Goal: Information Seeking & Learning: Check status

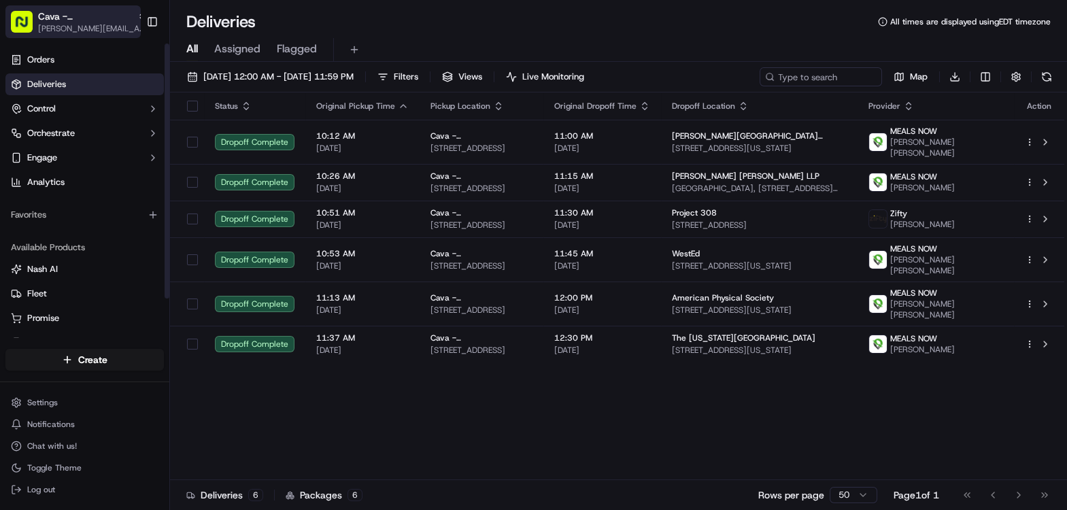
click at [75, 19] on span "Cava - [GEOGRAPHIC_DATA]" at bounding box center [85, 17] width 94 height 14
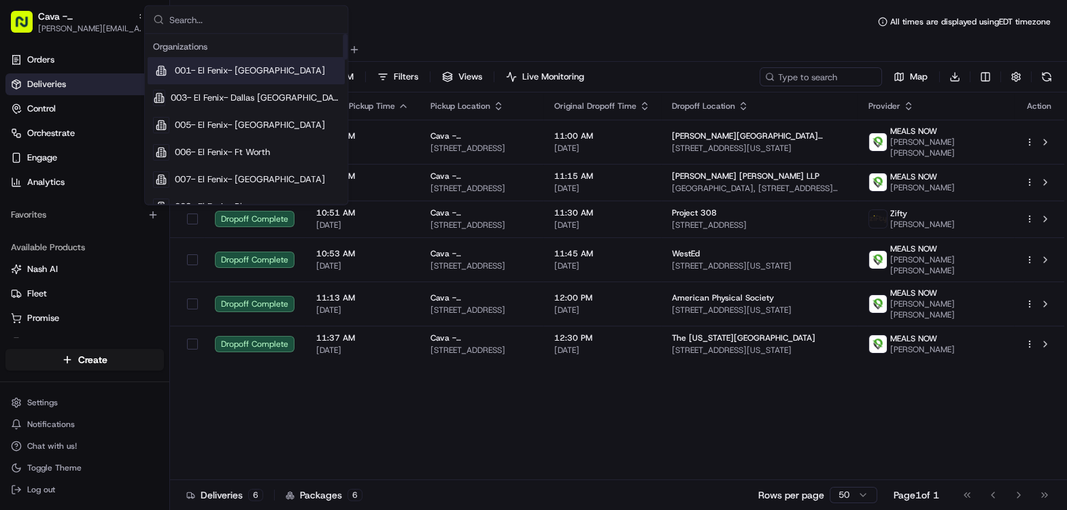
click at [437, 52] on div "All Assigned Flagged" at bounding box center [618, 50] width 897 height 24
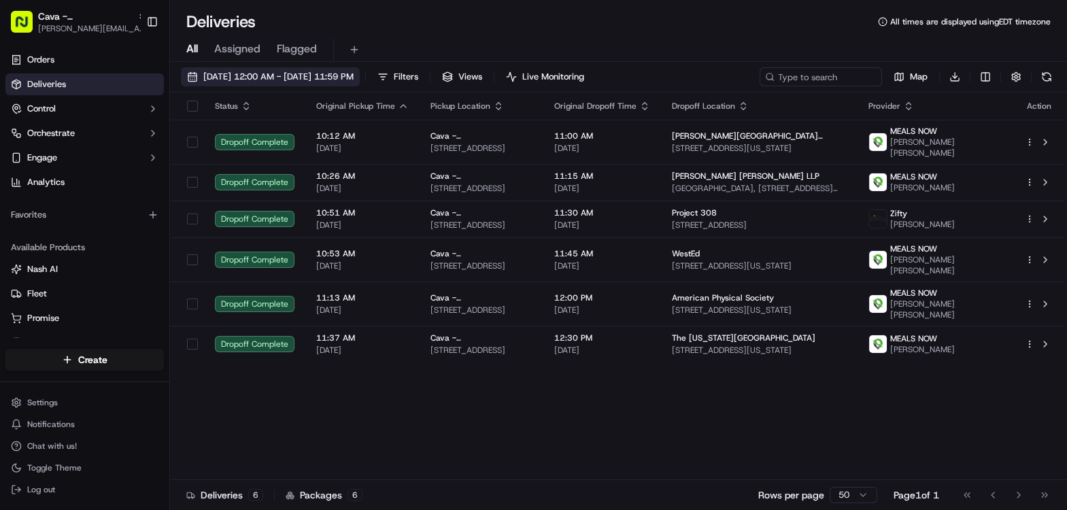
click at [233, 85] on button "09/19/2025 12:00 AM - 09/19/2025 11:59 PM" at bounding box center [270, 76] width 179 height 19
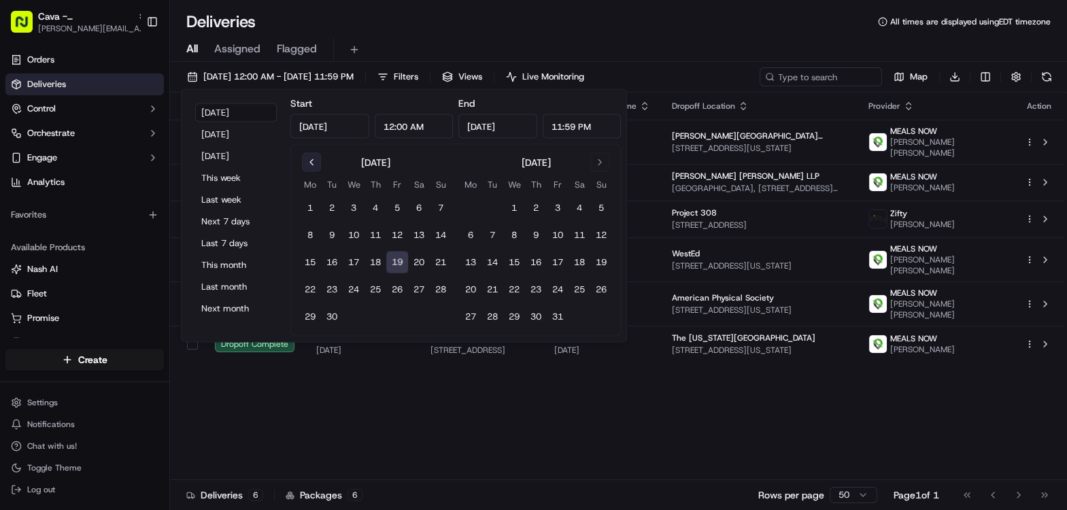
click at [309, 159] on button "Go to previous month" at bounding box center [311, 162] width 19 height 19
click at [311, 314] on button "25" at bounding box center [310, 317] width 22 height 22
type input "Aug 25, 2025"
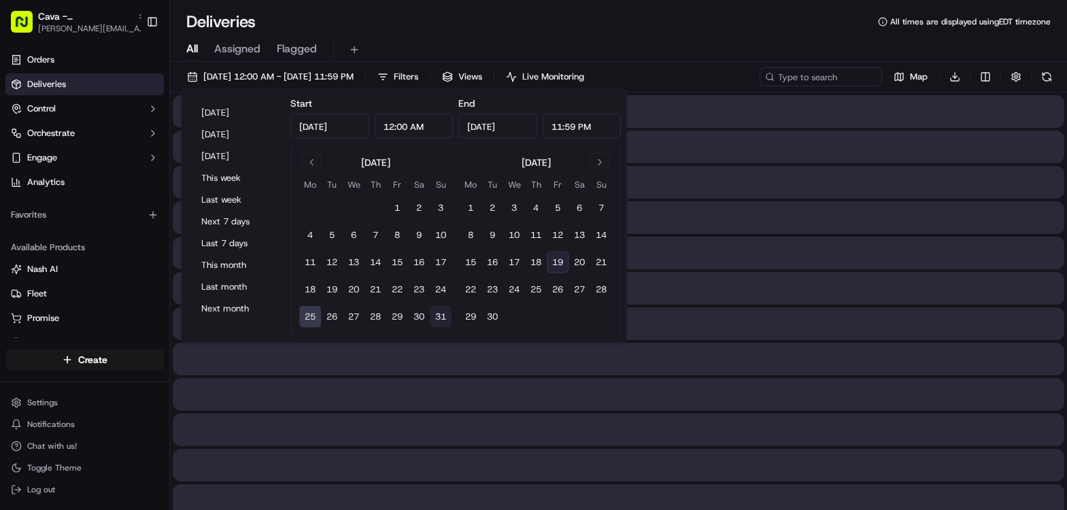
click at [441, 313] on button "31" at bounding box center [441, 317] width 22 height 22
type input "Aug 31, 2025"
click at [506, 24] on div "Deliveries All times are displayed using EDT timezone" at bounding box center [618, 22] width 897 height 22
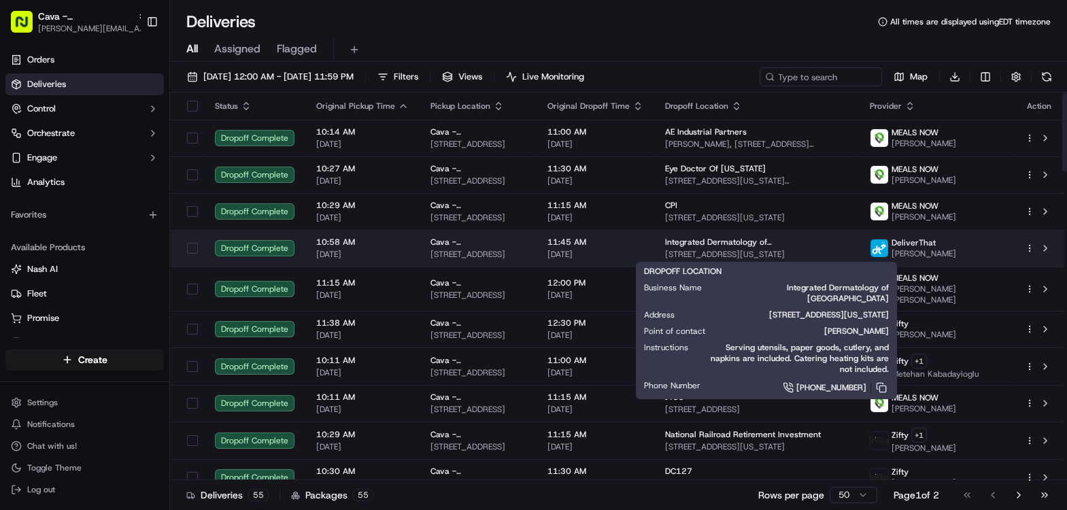
click at [676, 243] on span "Integrated Dermatology of 19th Street" at bounding box center [756, 242] width 183 height 11
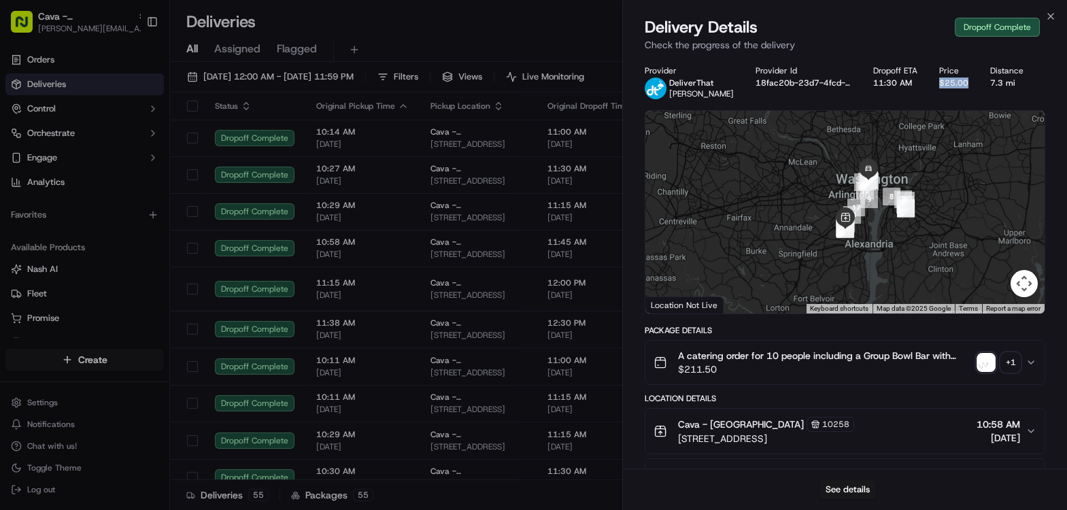
drag, startPoint x: 942, startPoint y: 83, endPoint x: 974, endPoint y: 83, distance: 32.6
click at [974, 83] on div "Provider DeliverThat Emmanuel Arthur Provider Id 18fac20b-23d7-4fcd-b19a-435736…" at bounding box center [844, 82] width 400 height 34
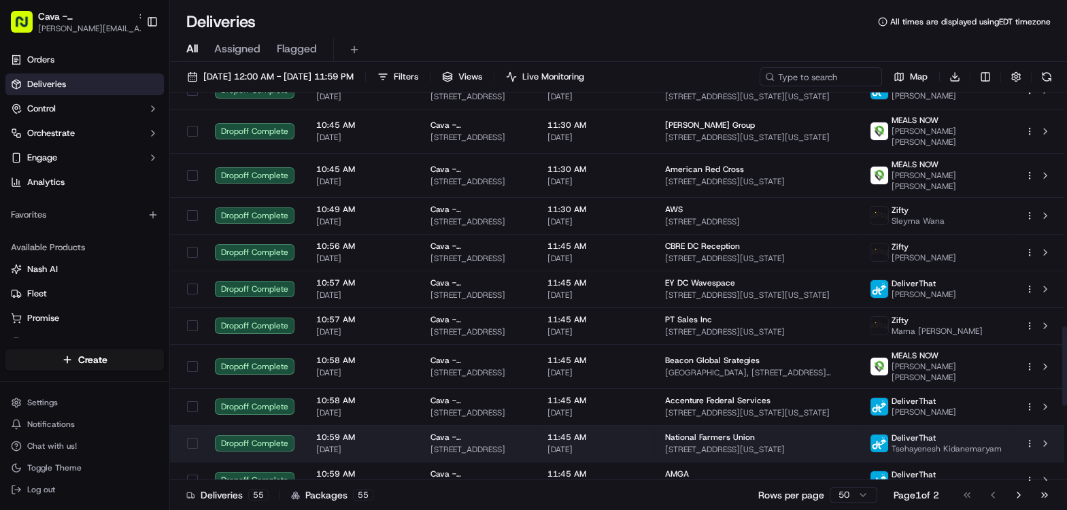
scroll to position [1507, 0]
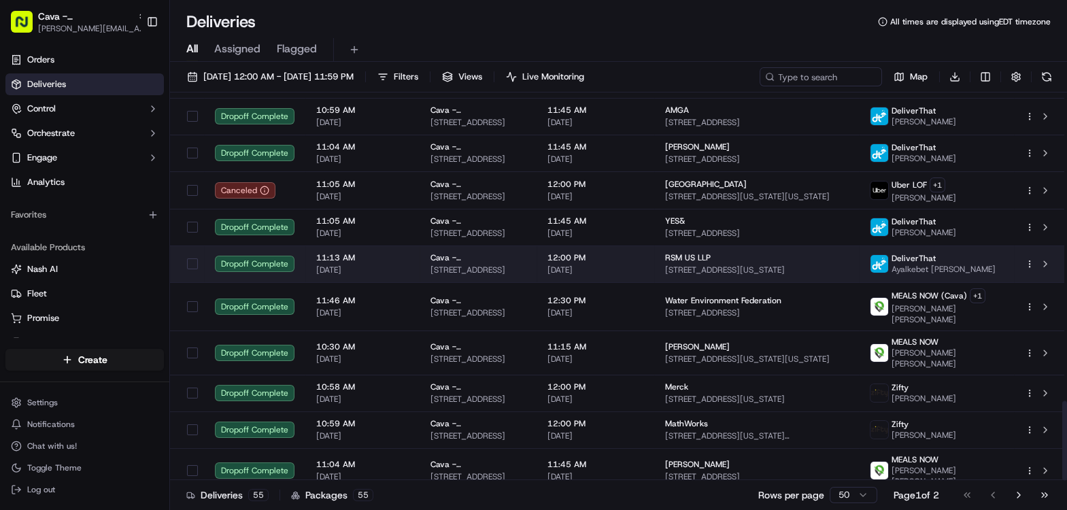
click at [433, 264] on span "[STREET_ADDRESS]" at bounding box center [477, 269] width 95 height 11
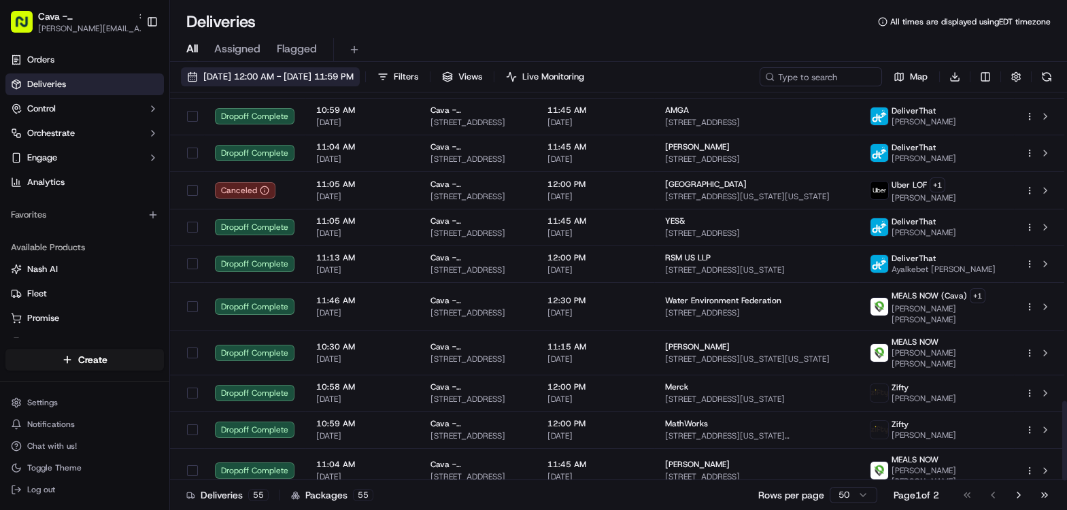
click at [249, 75] on span "08/25/2025 12:00 AM - 08/31/2025 11:59 PM" at bounding box center [278, 77] width 150 height 12
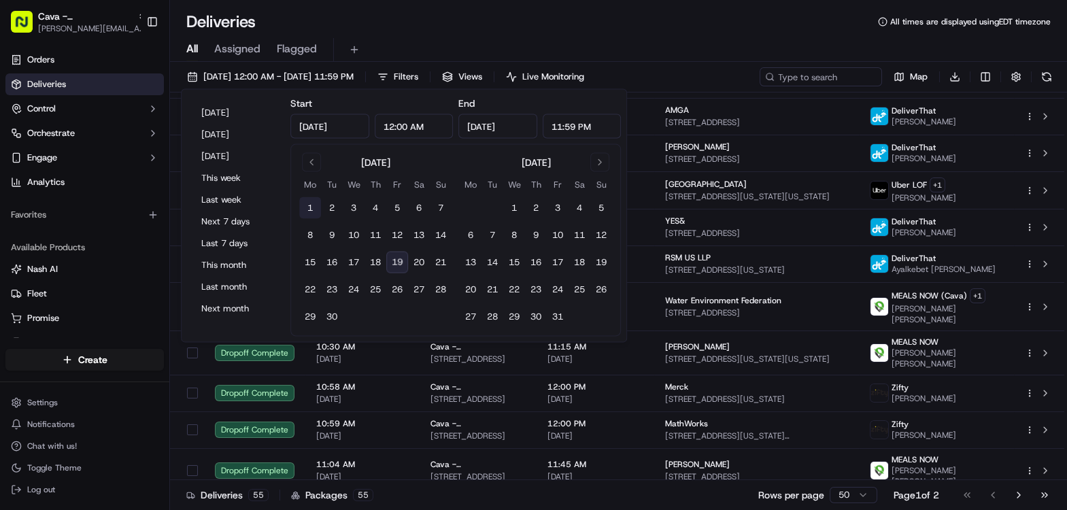
click at [307, 212] on button "1" at bounding box center [310, 208] width 22 height 22
type input "Sep 1, 2025"
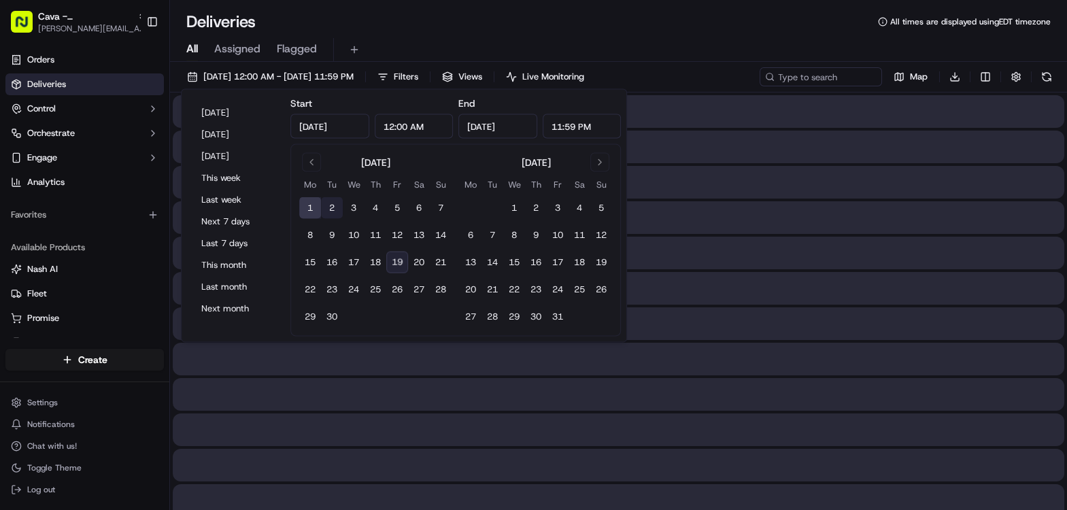
click at [335, 212] on button "2" at bounding box center [332, 208] width 22 height 22
type input "Sep 2, 2025"
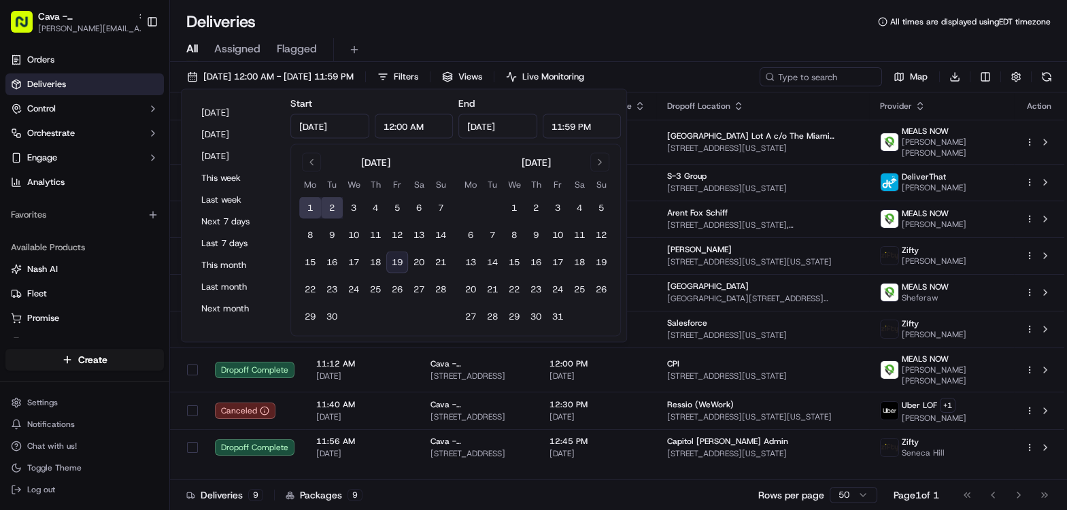
click at [506, 34] on div "All Assigned Flagged" at bounding box center [618, 47] width 897 height 29
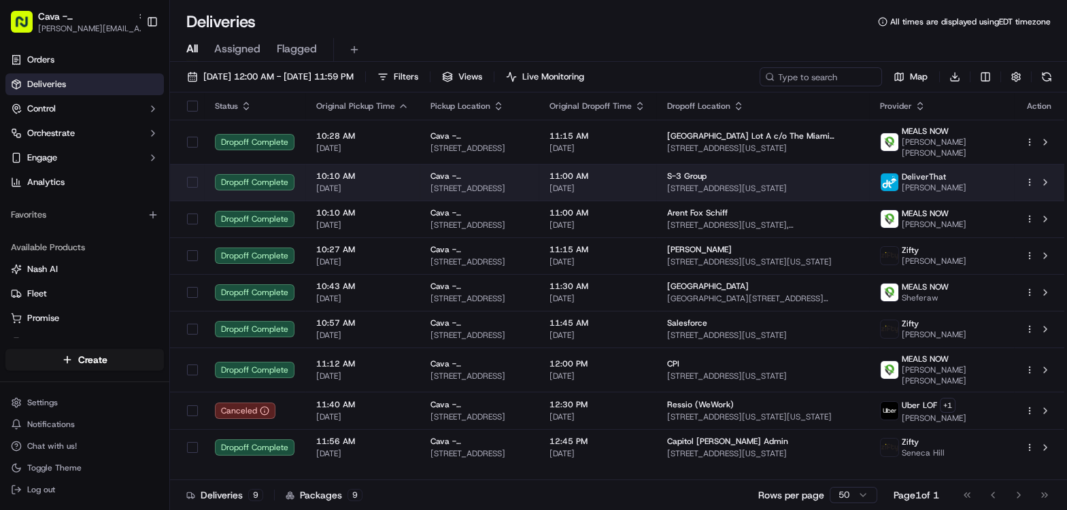
click at [433, 177] on span "Cava - [GEOGRAPHIC_DATA]" at bounding box center [478, 176] width 97 height 11
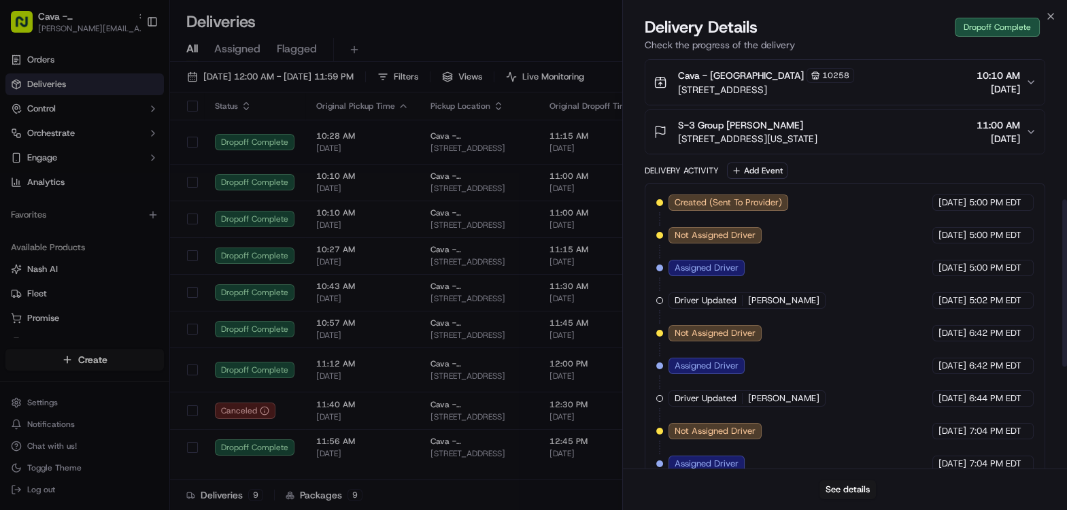
scroll to position [356, 0]
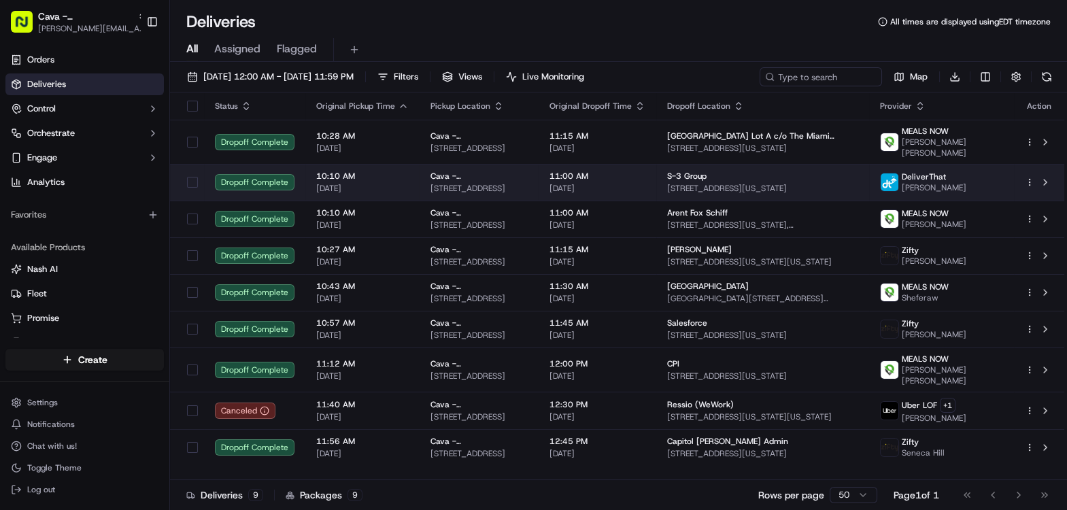
click at [615, 195] on td "11:00 AM 09/02/2025" at bounding box center [597, 182] width 118 height 37
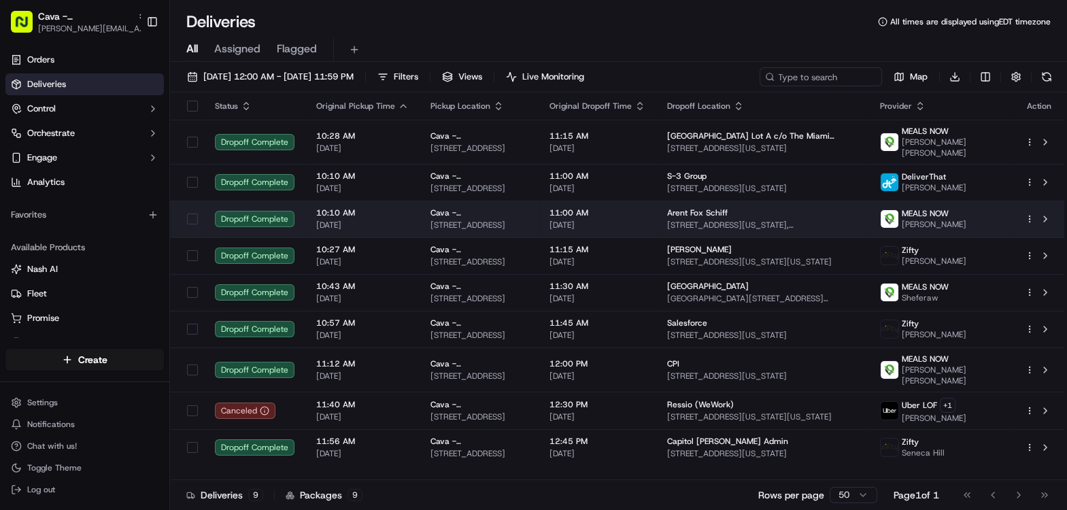
click at [538, 221] on td "Cava - Alexandria 3644 King St, Alexandria, VA 22302, USA" at bounding box center [478, 219] width 119 height 37
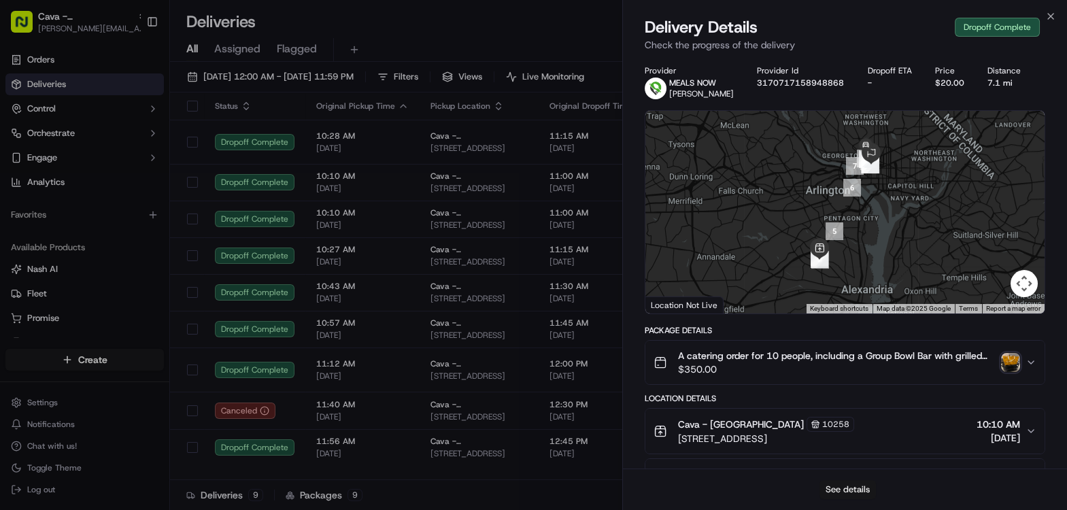
click at [840, 494] on button "See details" at bounding box center [847, 489] width 56 height 19
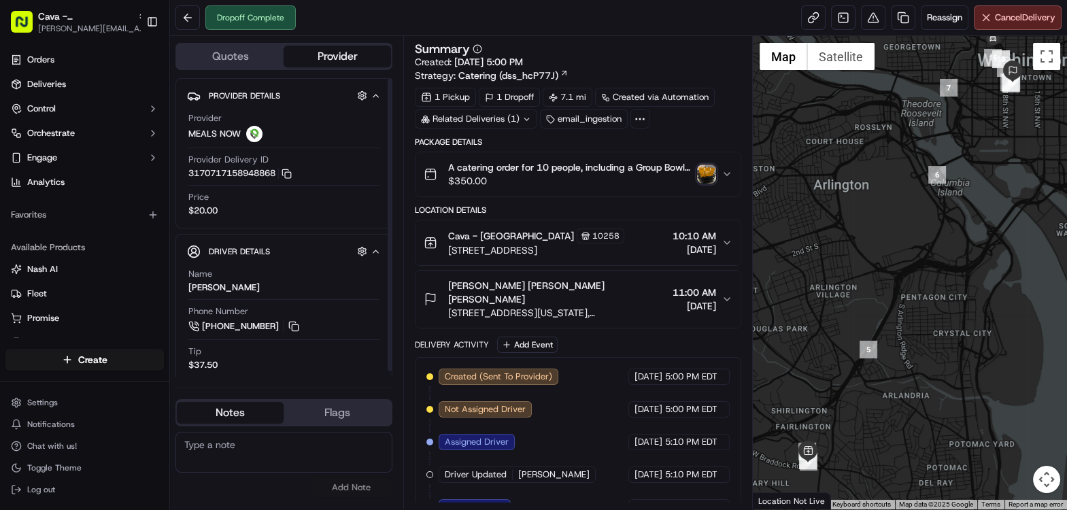
click at [239, 61] on button "Quotes" at bounding box center [230, 57] width 107 height 22
